Goal: Task Accomplishment & Management: Use online tool/utility

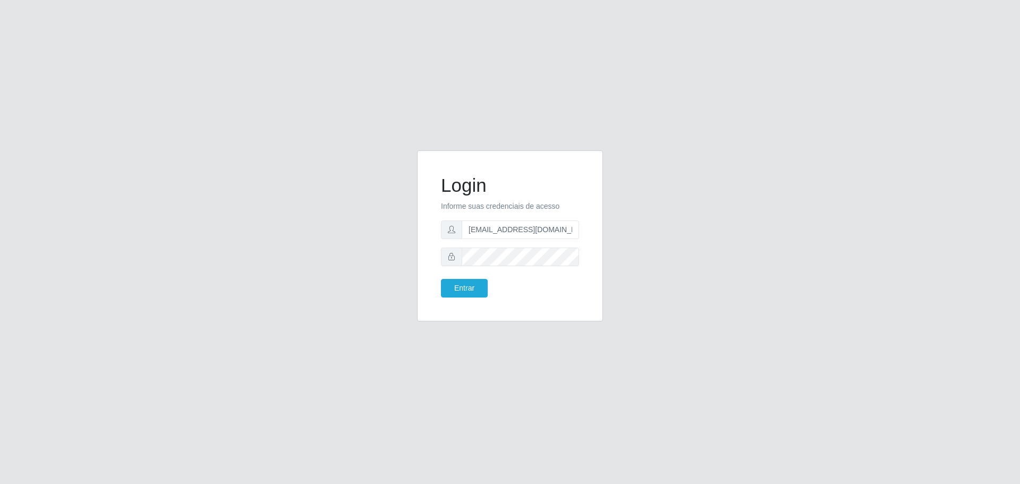
click at [441, 279] on button "Entrar" at bounding box center [464, 288] width 47 height 19
click at [473, 279] on button "Entrar" at bounding box center [464, 288] width 47 height 19
click at [480, 292] on button "Entrar" at bounding box center [464, 288] width 47 height 19
click at [441, 279] on button "Entrar" at bounding box center [464, 288] width 47 height 19
click at [472, 283] on button "Entrar" at bounding box center [464, 288] width 47 height 19
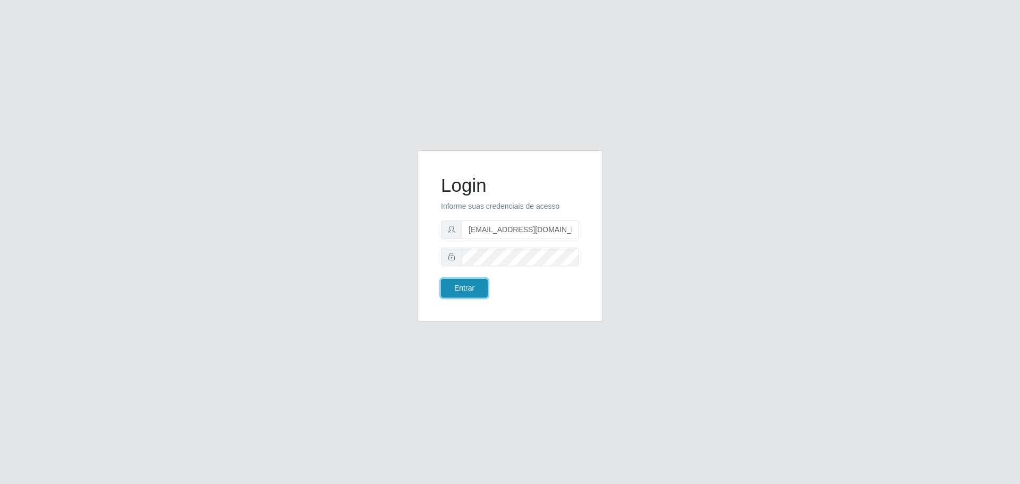
click at [473, 279] on button "Entrar" at bounding box center [464, 288] width 47 height 19
type input "[EMAIL_ADDRESS][DOMAIN_NAME]"
click at [441, 279] on button "Entrar" at bounding box center [464, 288] width 47 height 19
click at [474, 280] on button "Entrar" at bounding box center [464, 288] width 47 height 19
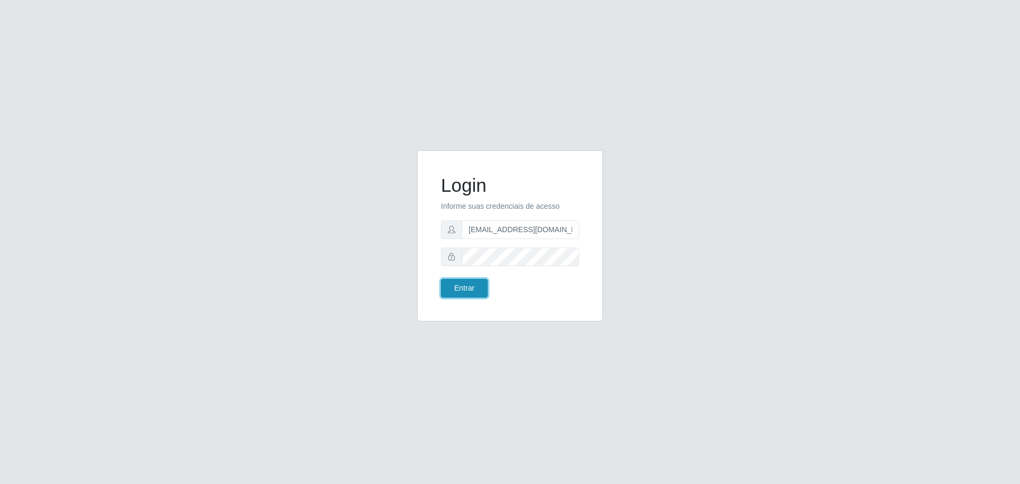
click at [475, 282] on button "Entrar" at bounding box center [464, 288] width 47 height 19
click at [475, 288] on button "Entrar" at bounding box center [464, 288] width 47 height 19
click at [475, 289] on button "Entrar" at bounding box center [464, 288] width 47 height 19
click at [474, 288] on button "Entrar" at bounding box center [464, 288] width 47 height 19
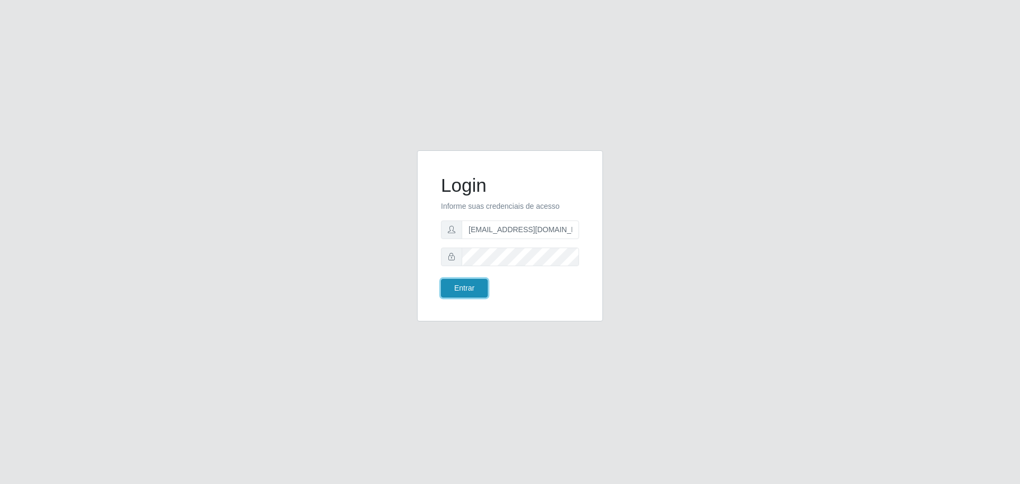
click at [474, 288] on button "Entrar" at bounding box center [464, 288] width 47 height 19
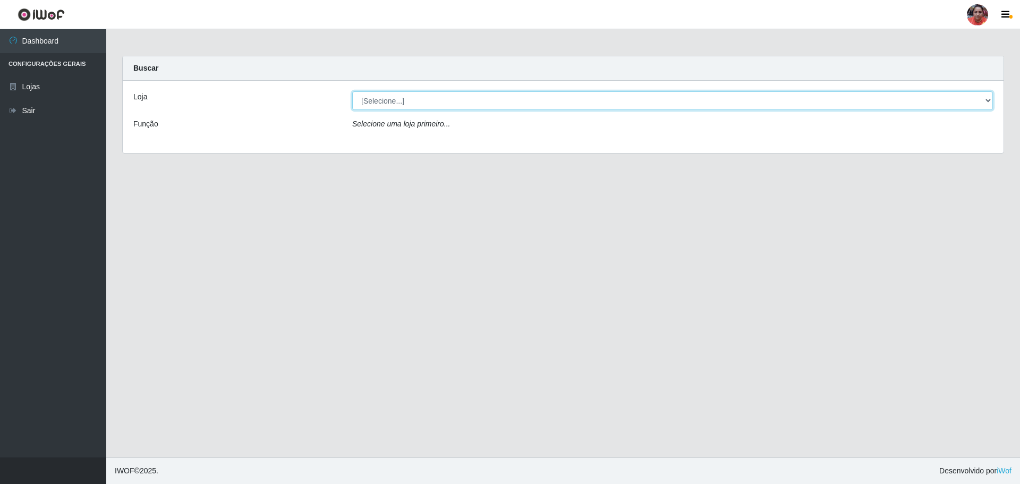
click at [612, 106] on select "[Selecione...] Mar Vermelho - Loja 05" at bounding box center [672, 100] width 641 height 19
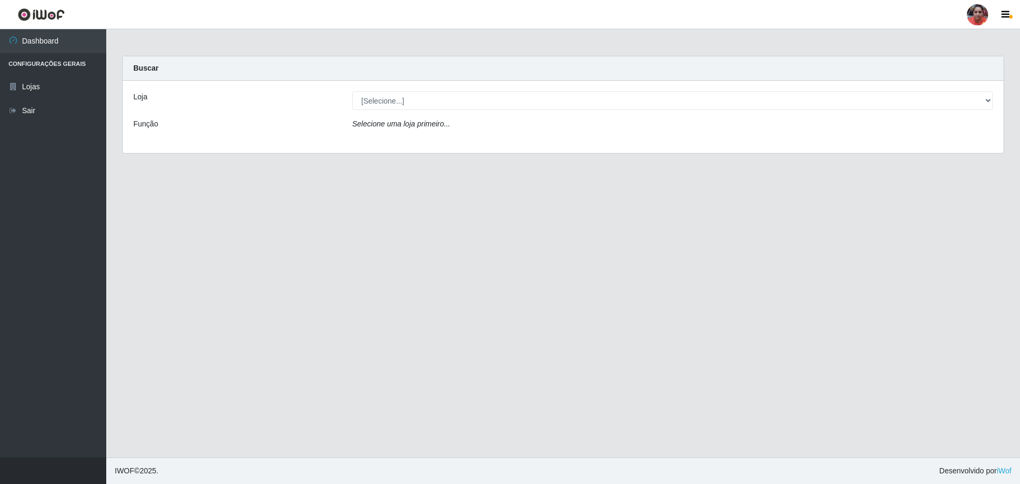
click at [606, 140] on div "Loja [Selecione...] Mar Vermelho - Loja 05 Função Selecione uma loja primeiro..." at bounding box center [563, 117] width 881 height 72
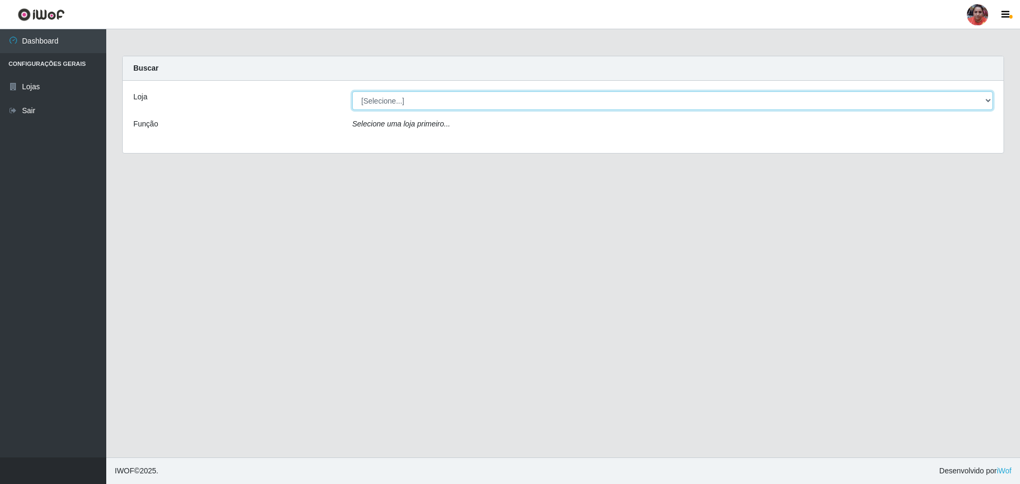
click at [609, 105] on select "[Selecione...] Mar Vermelho - Loja 05" at bounding box center [672, 100] width 641 height 19
select select "252"
click at [352, 91] on select "[Selecione...] Mar Vermelho - Loja 05" at bounding box center [672, 100] width 641 height 19
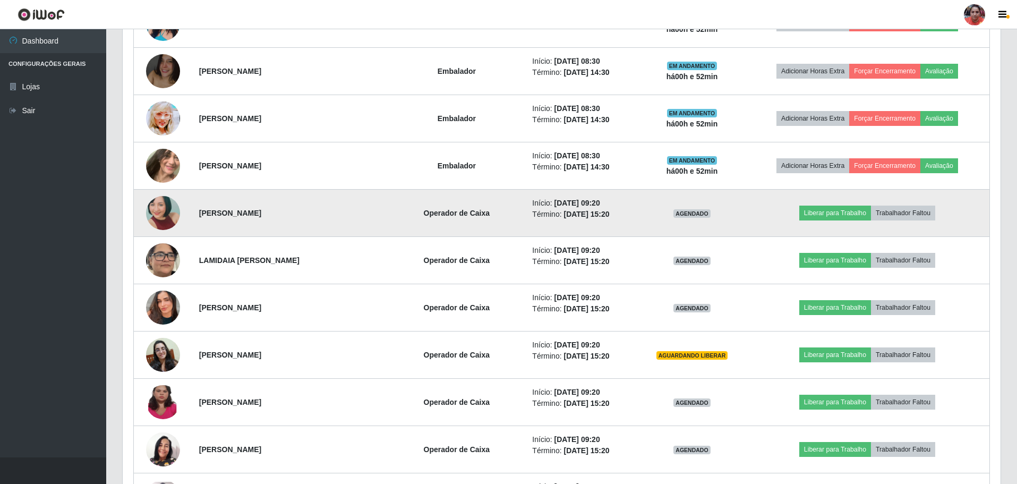
scroll to position [1275, 0]
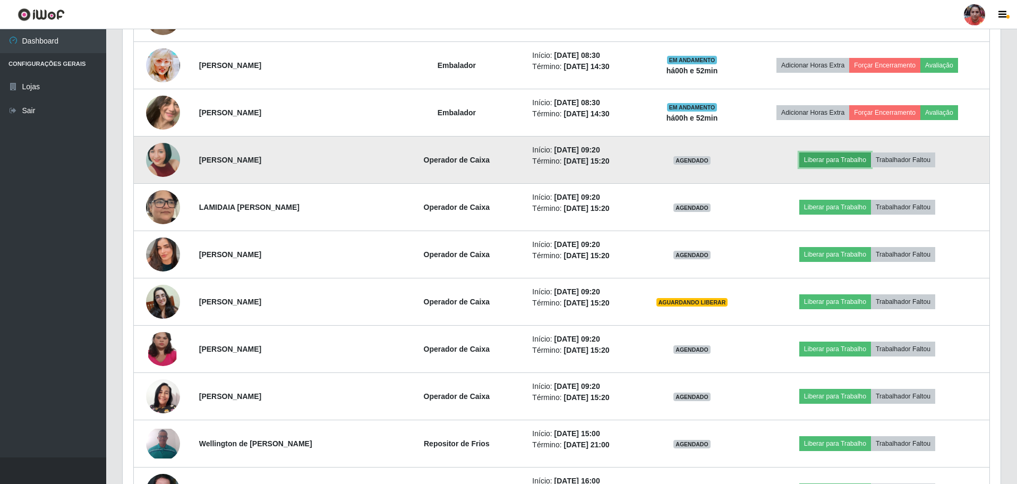
click at [816, 159] on button "Liberar para Trabalho" at bounding box center [835, 159] width 72 height 15
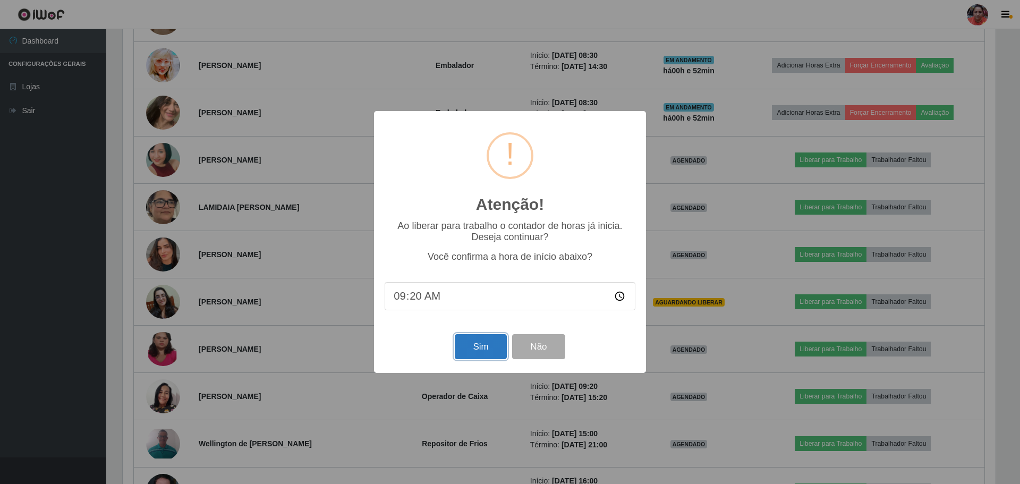
click at [492, 342] on button "Sim" at bounding box center [481, 346] width 52 height 25
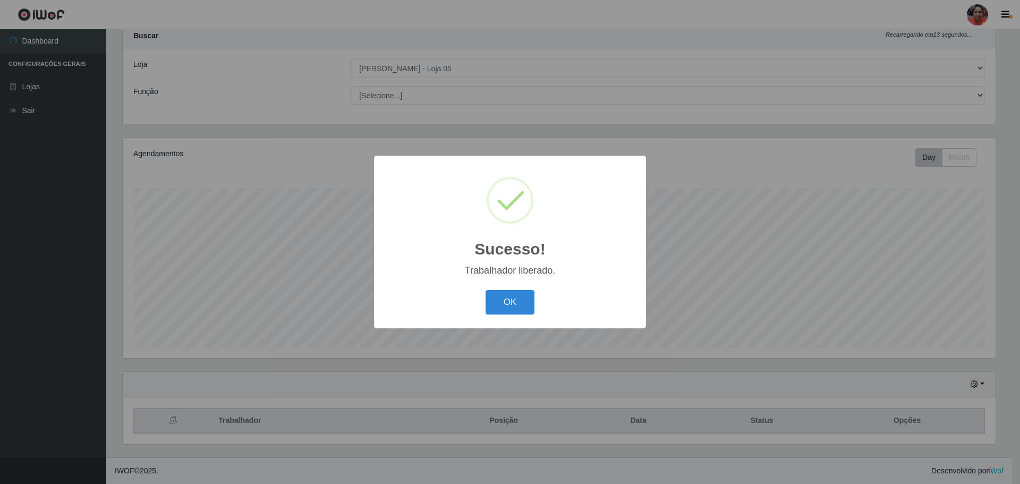
click at [529, 304] on button "OK" at bounding box center [510, 302] width 49 height 25
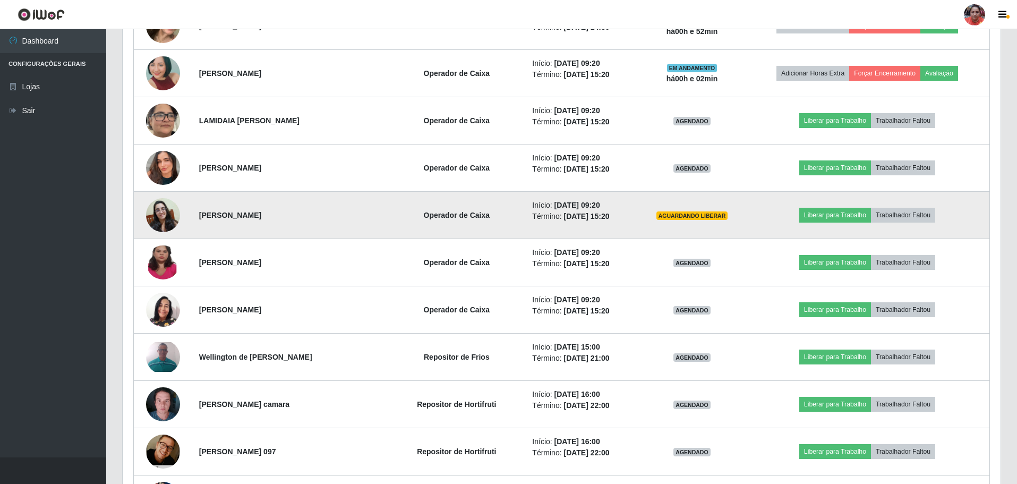
scroll to position [1414, 0]
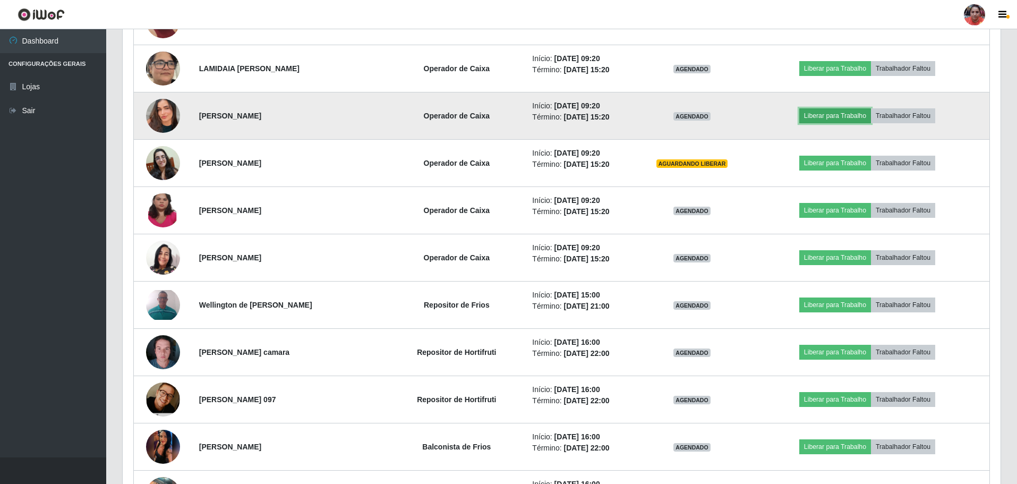
click at [817, 116] on button "Liberar para Trabalho" at bounding box center [835, 115] width 72 height 15
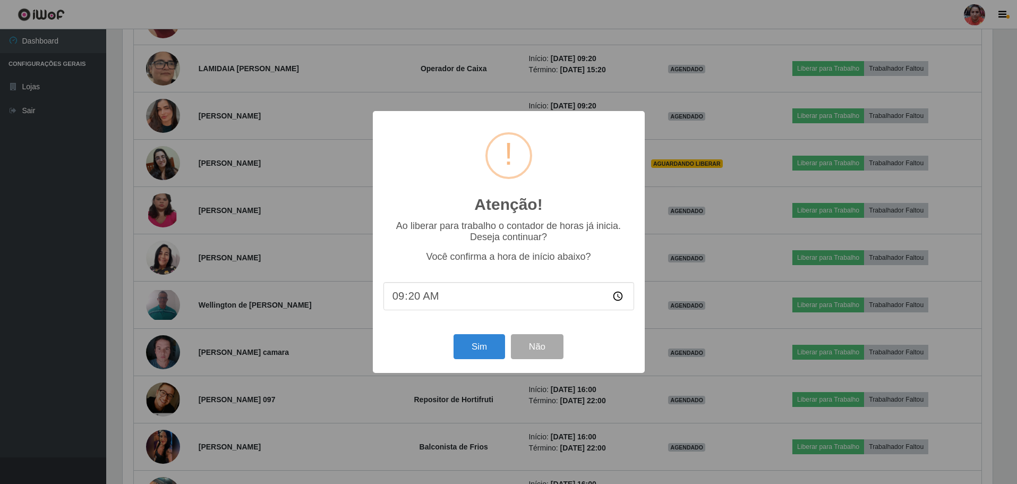
scroll to position [220, 873]
click at [481, 358] on button "Sim" at bounding box center [481, 346] width 52 height 25
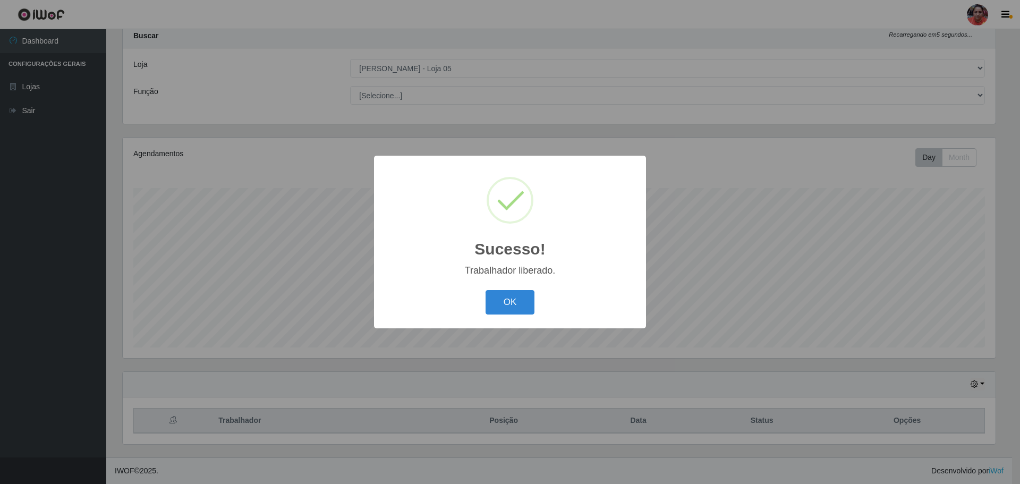
click at [514, 300] on button "OK" at bounding box center [510, 302] width 49 height 25
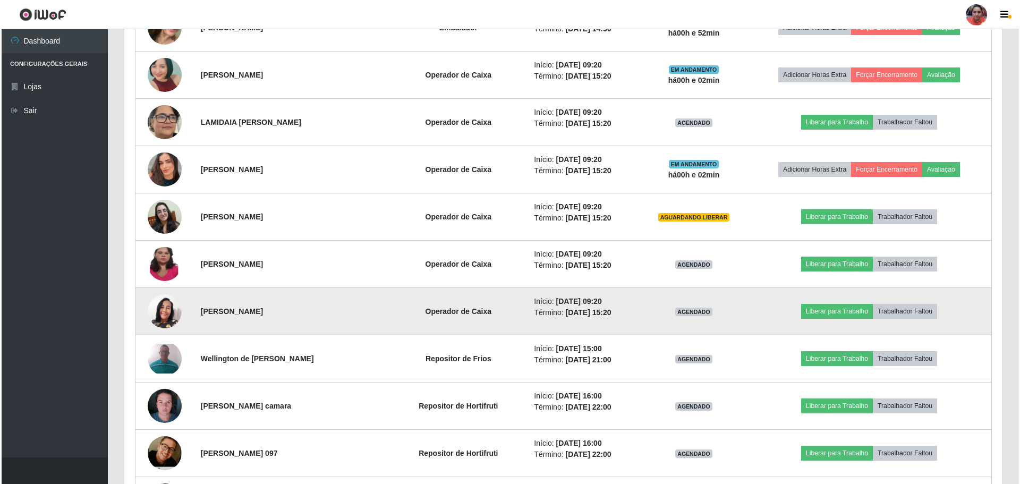
scroll to position [1360, 0]
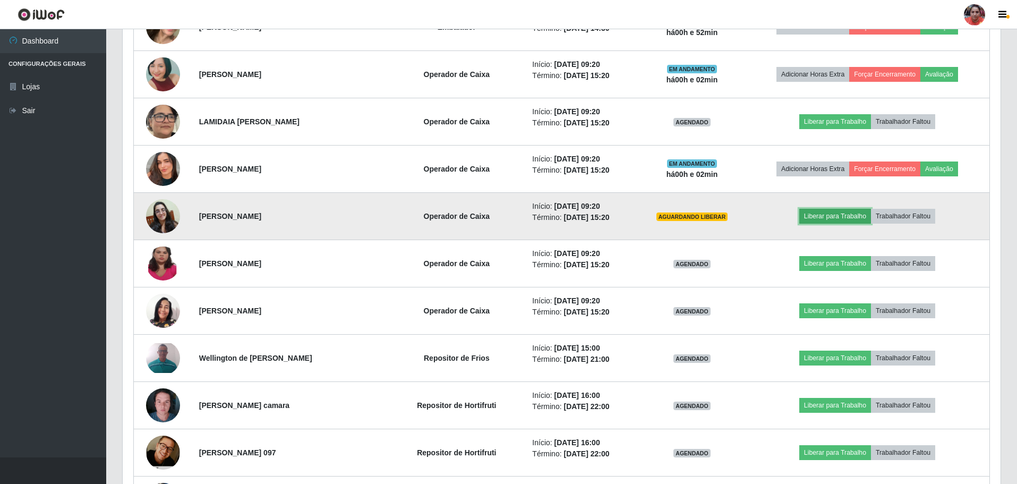
click at [810, 215] on button "Liberar para Trabalho" at bounding box center [835, 216] width 72 height 15
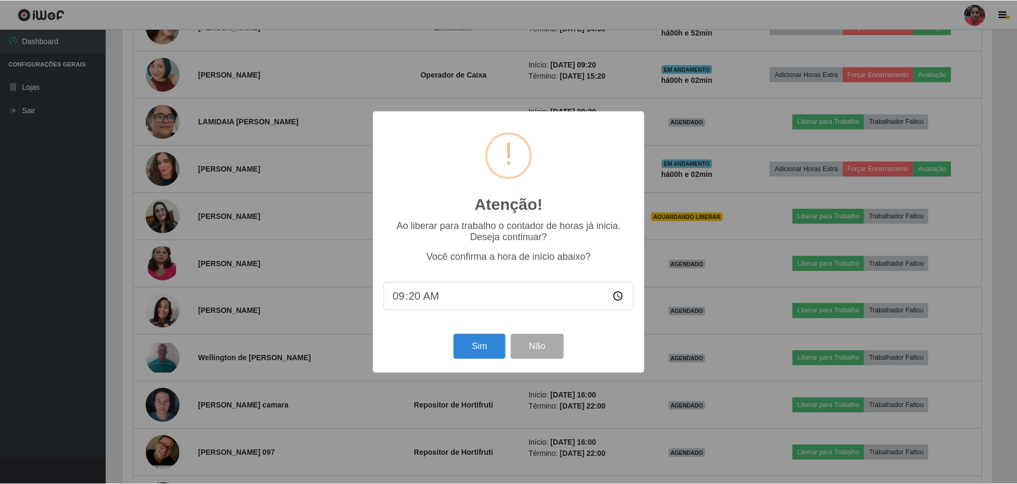
scroll to position [220, 873]
click at [472, 356] on button "Sim" at bounding box center [481, 346] width 52 height 25
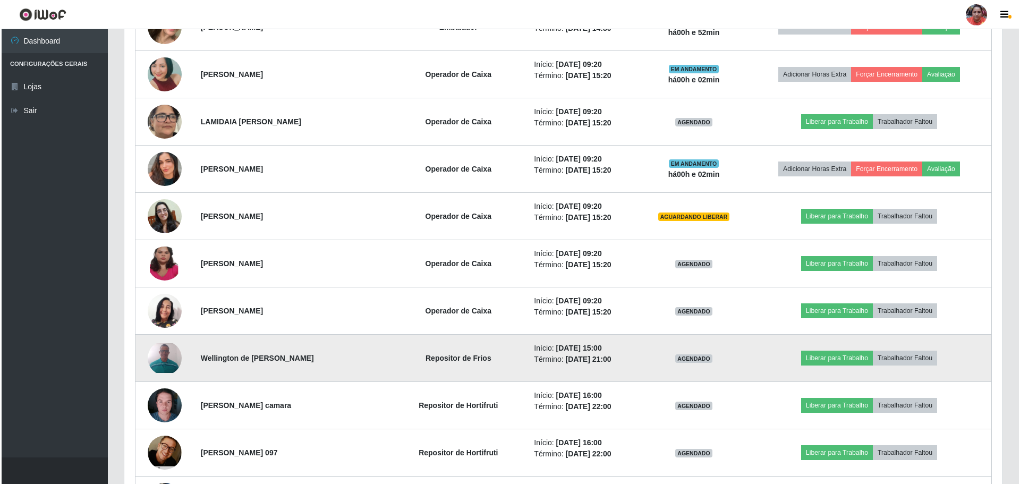
scroll to position [0, 0]
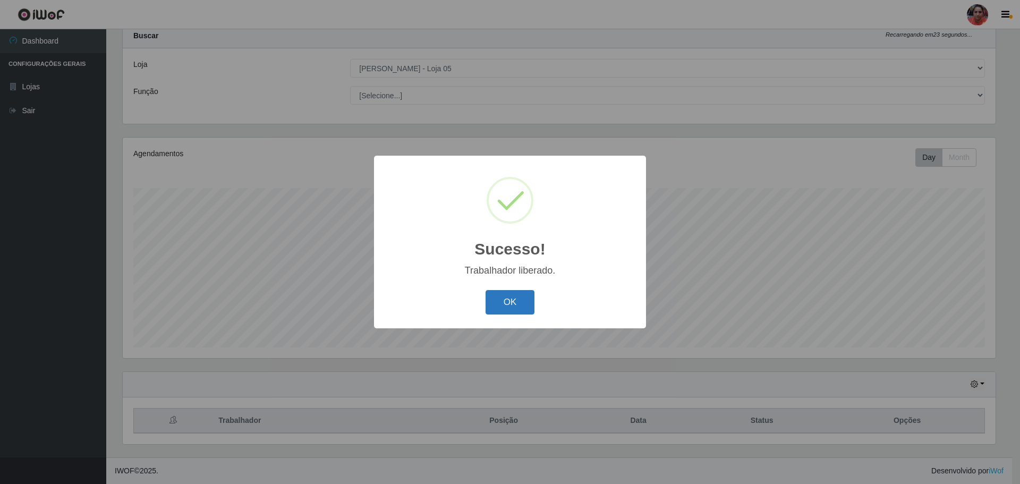
click at [502, 309] on button "OK" at bounding box center [510, 302] width 49 height 25
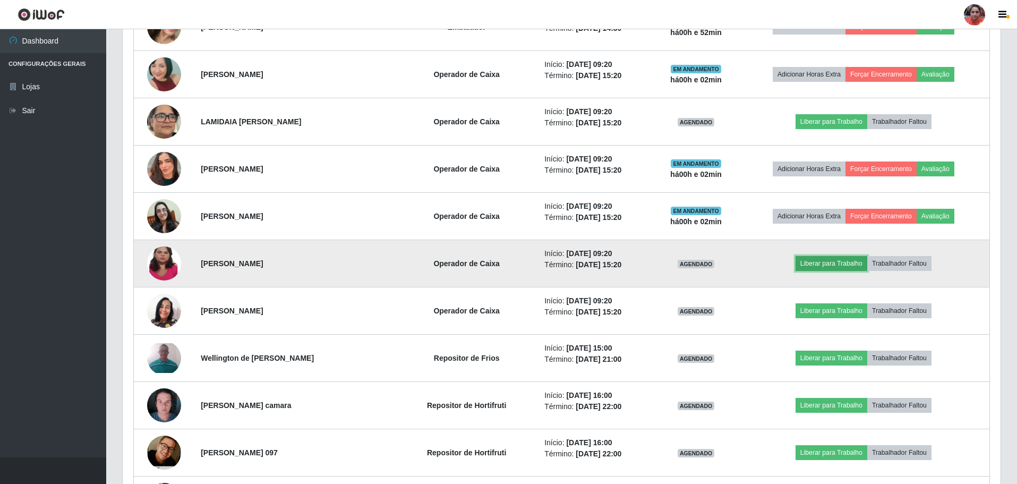
click at [817, 260] on button "Liberar para Trabalho" at bounding box center [832, 263] width 72 height 15
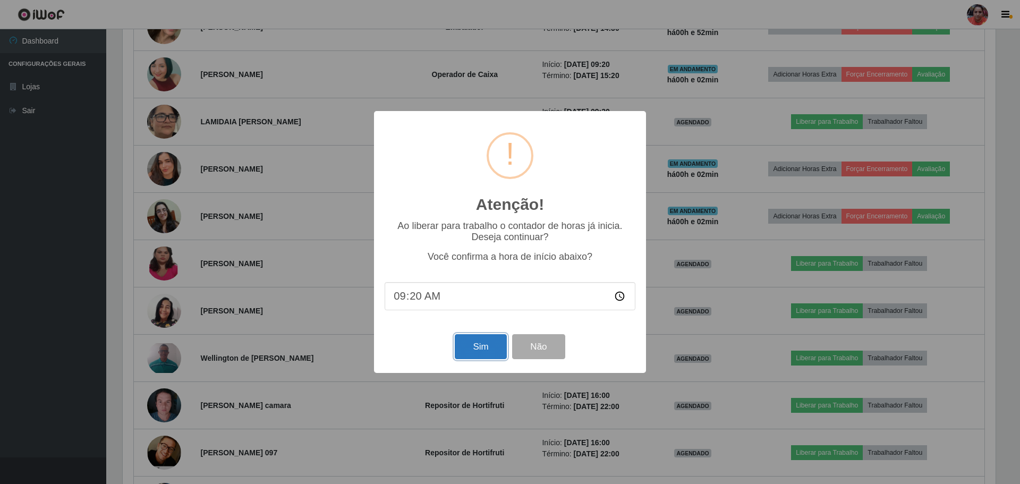
click at [496, 348] on button "Sim" at bounding box center [481, 346] width 52 height 25
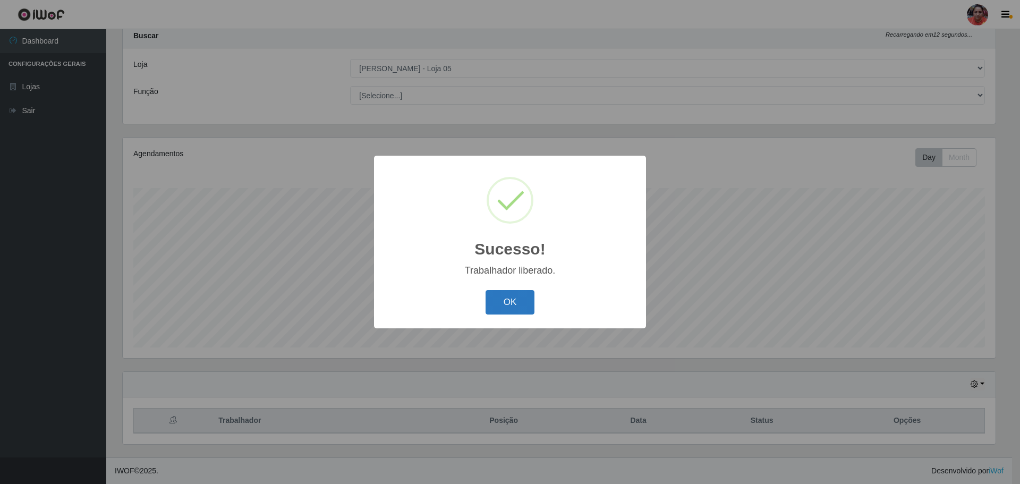
click at [509, 299] on button "OK" at bounding box center [510, 302] width 49 height 25
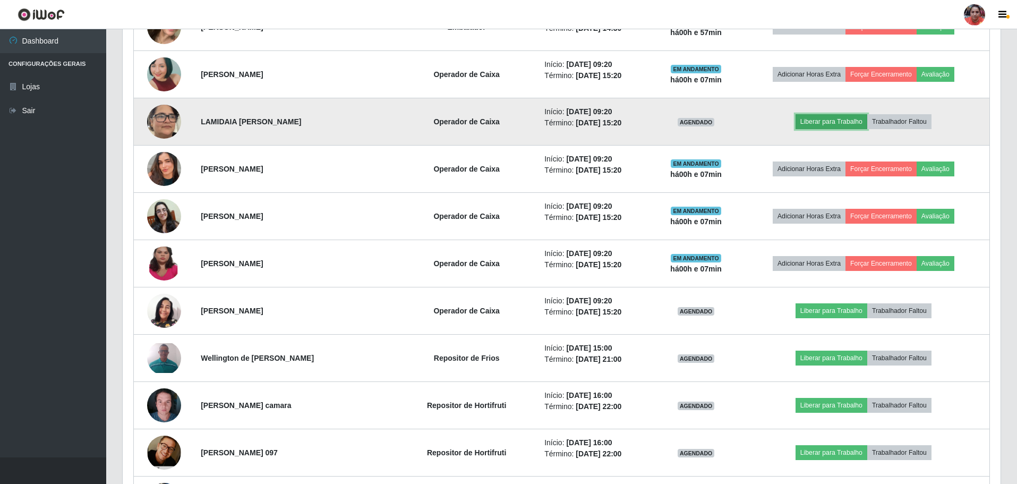
click at [821, 119] on button "Liberar para Trabalho" at bounding box center [832, 121] width 72 height 15
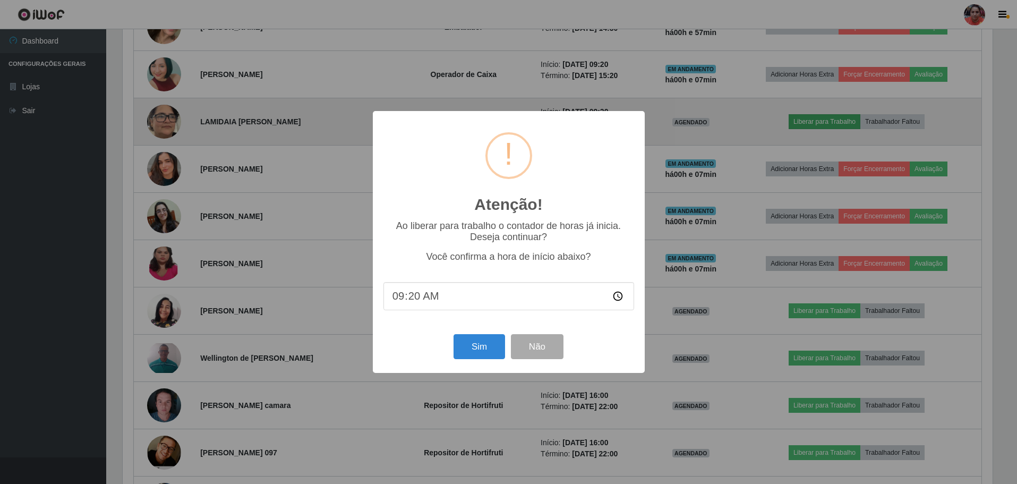
scroll to position [220, 873]
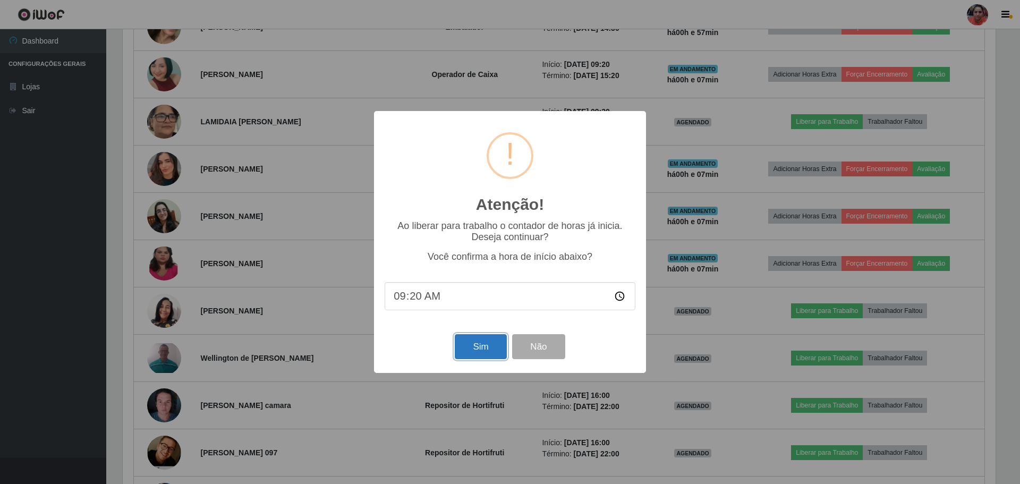
click at [470, 347] on button "Sim" at bounding box center [481, 346] width 52 height 25
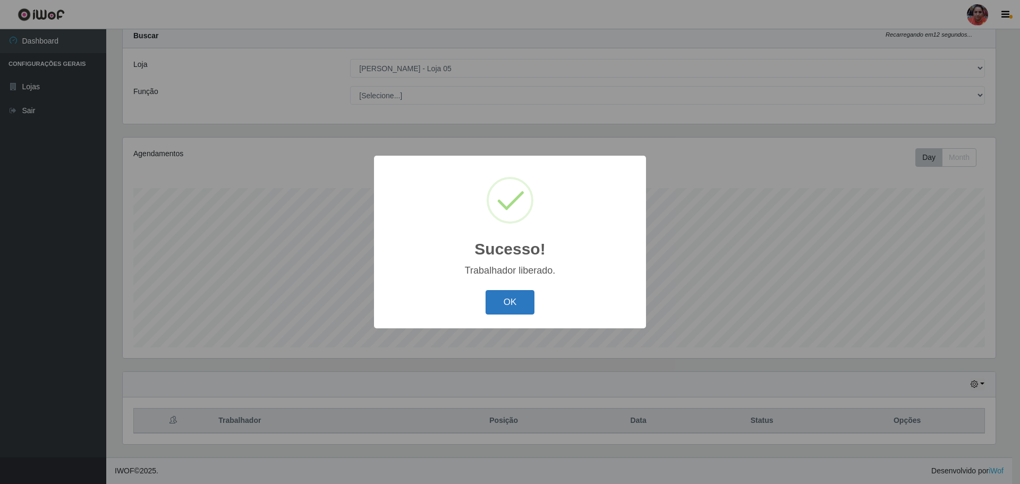
click at [518, 313] on button "OK" at bounding box center [510, 302] width 49 height 25
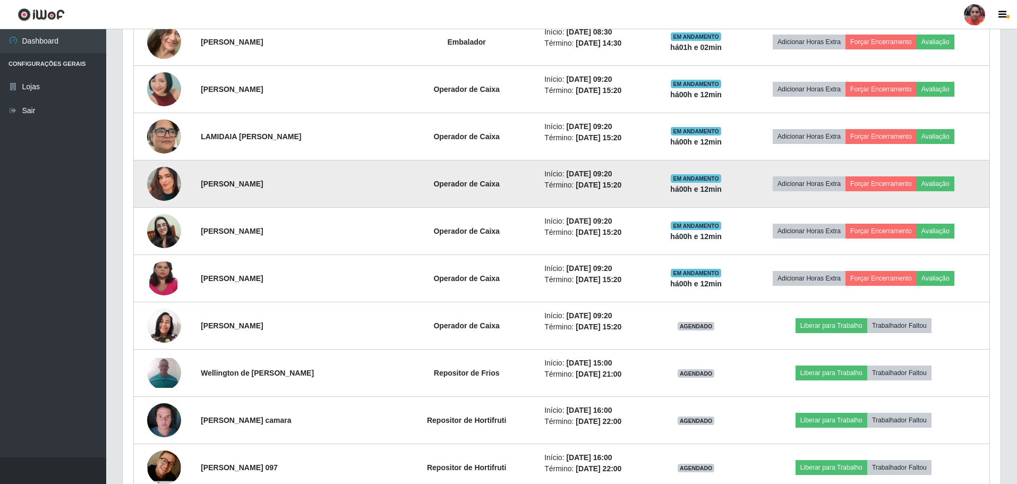
scroll to position [1414, 0]
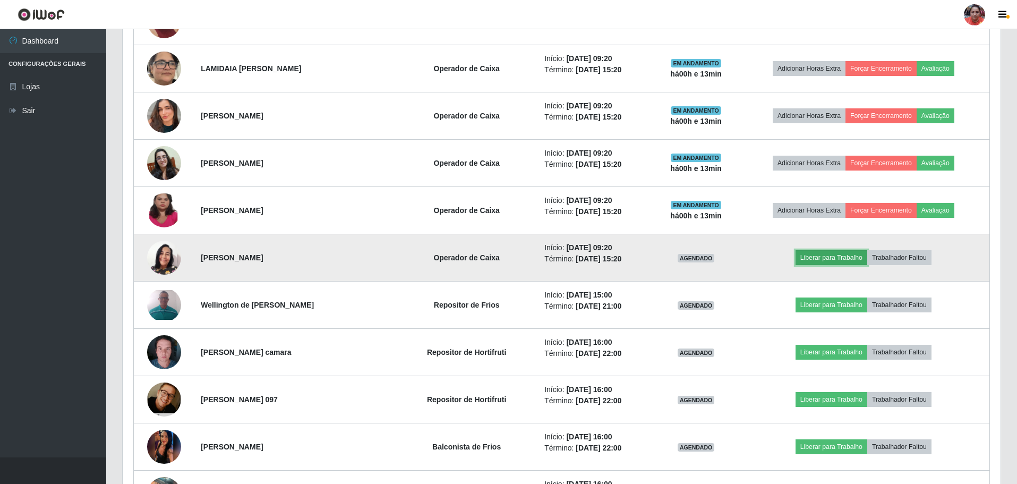
click at [807, 257] on button "Liberar para Trabalho" at bounding box center [832, 257] width 72 height 15
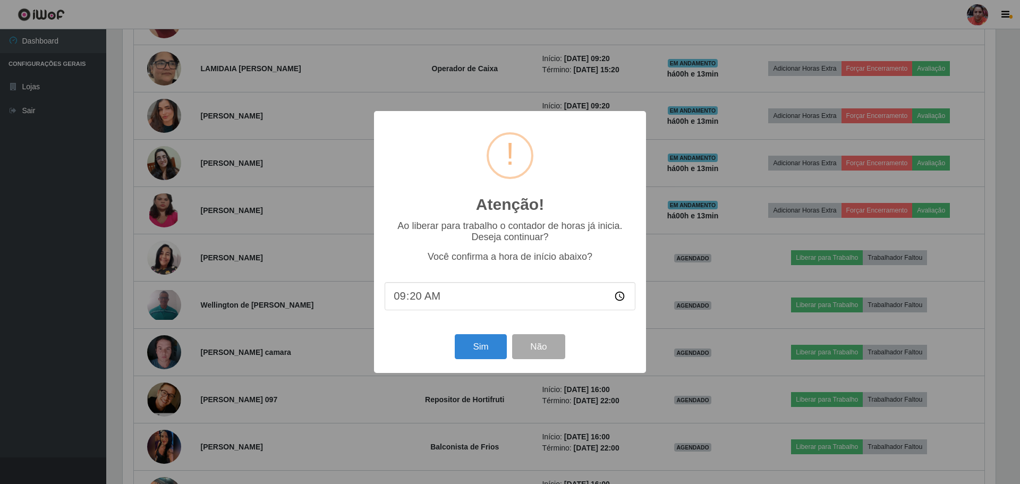
click at [415, 299] on input "09:20" at bounding box center [510, 296] width 251 height 28
type input "09:33"
click at [475, 349] on button "Sim" at bounding box center [481, 346] width 52 height 25
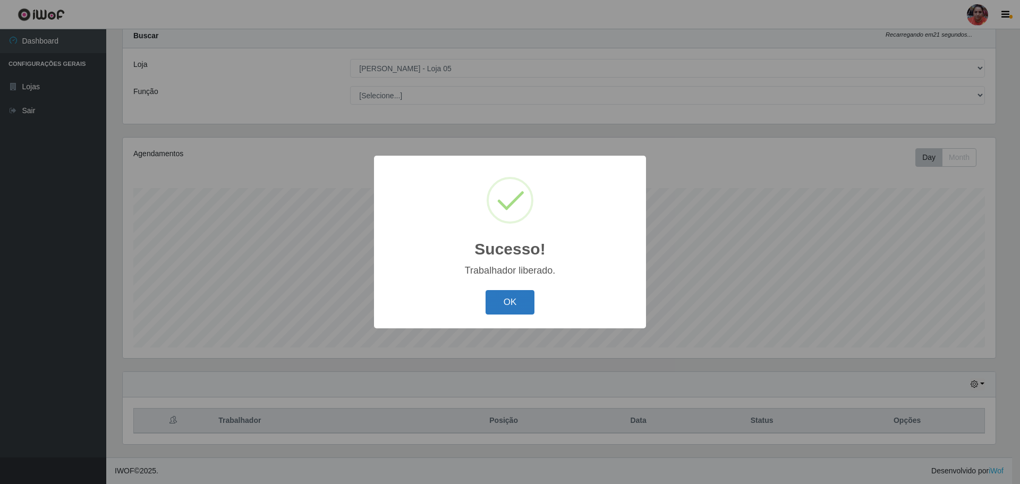
click at [511, 310] on button "OK" at bounding box center [510, 302] width 49 height 25
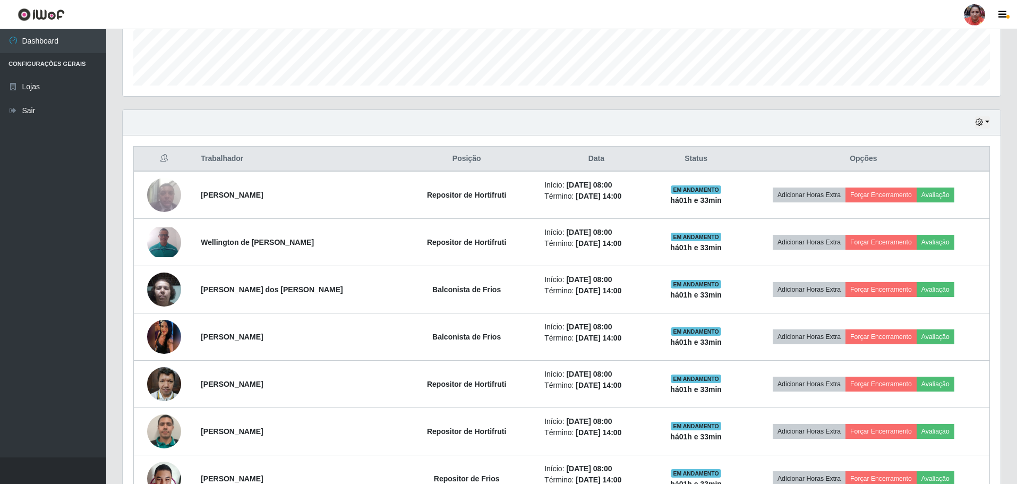
scroll to position [86, 0]
